Goal: Navigation & Orientation: Find specific page/section

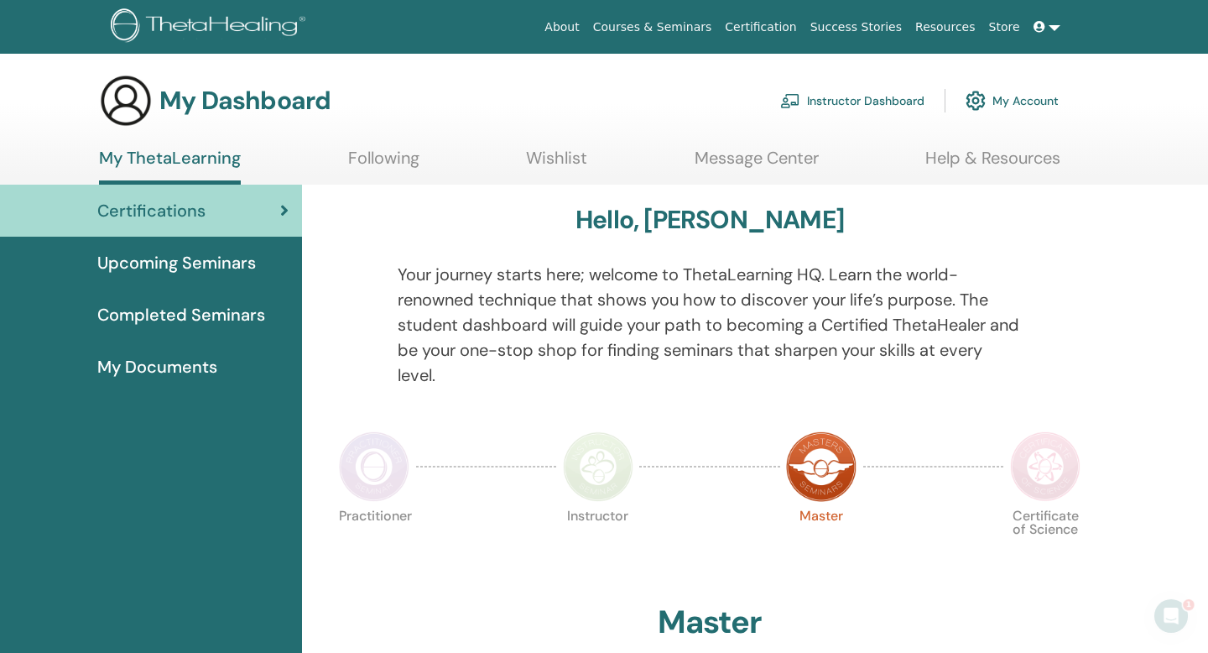
click at [211, 310] on span "Completed Seminars" at bounding box center [181, 314] width 168 height 25
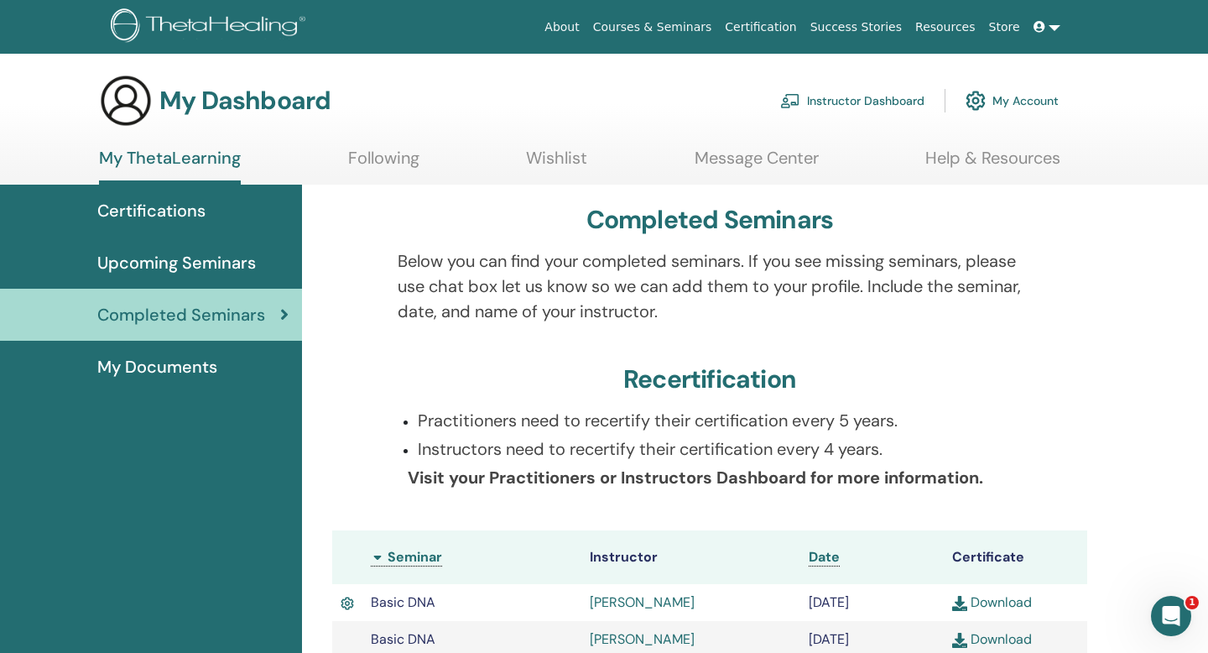
click at [166, 262] on span "Upcoming Seminars" at bounding box center [176, 262] width 159 height 25
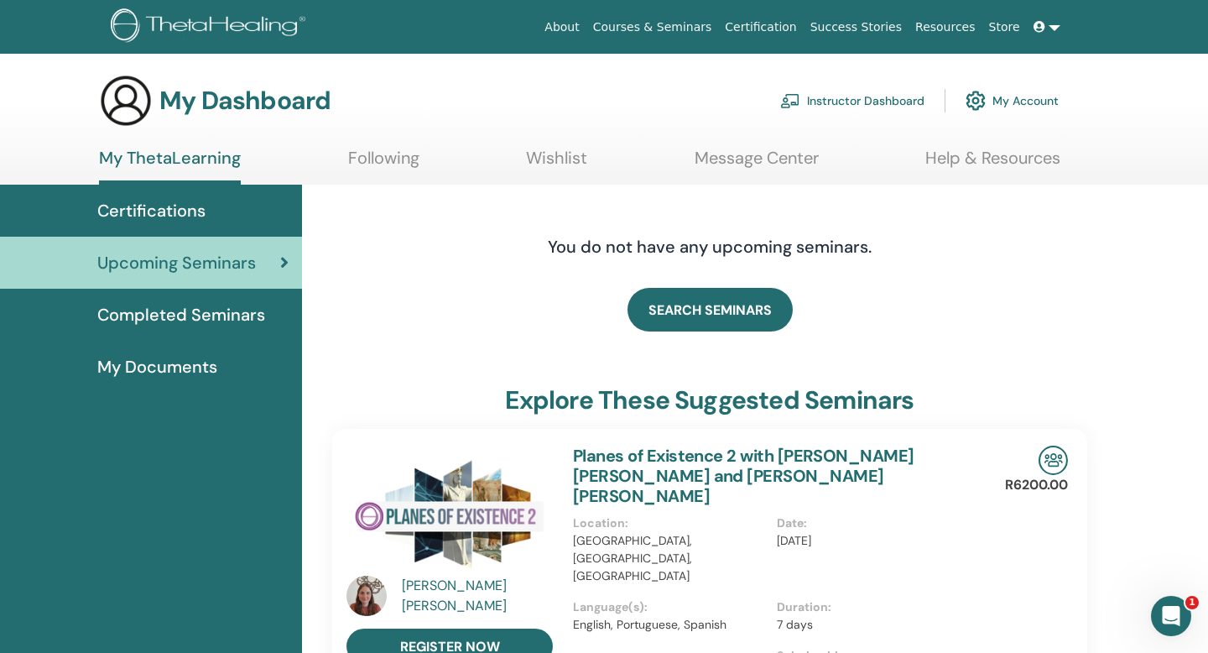
click at [191, 364] on span "My Documents" at bounding box center [157, 366] width 120 height 25
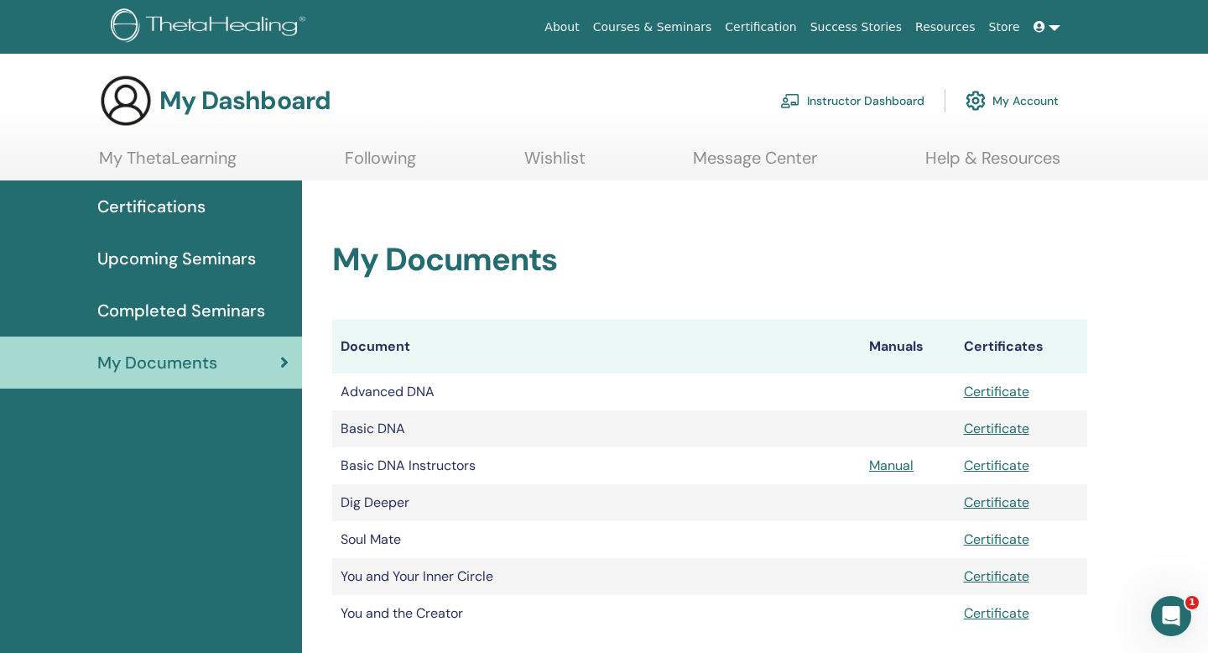
click at [878, 102] on link "Instructor Dashboard" at bounding box center [852, 100] width 144 height 37
